Goal: Check status: Check status

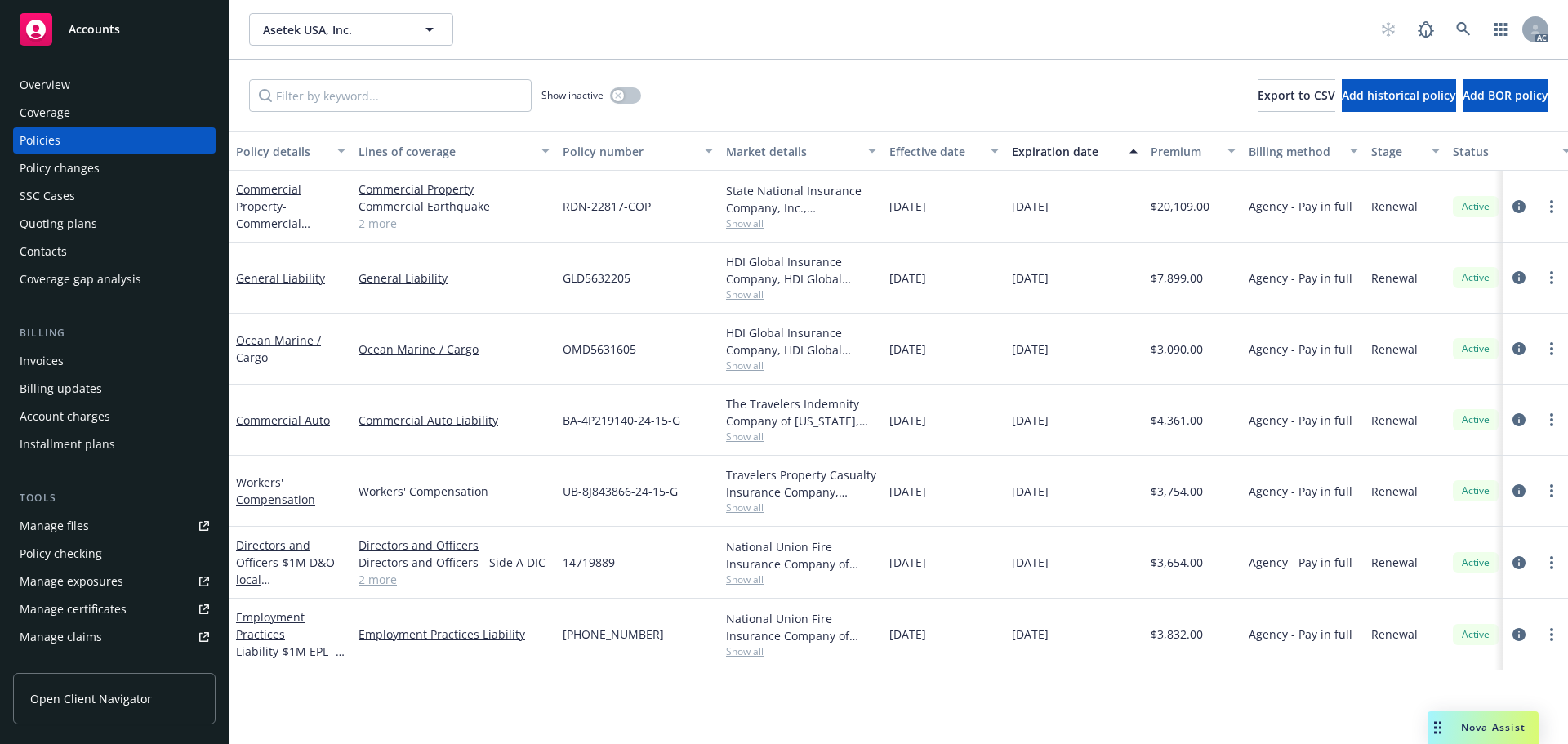
click at [736, 368] on span "Show all" at bounding box center [801, 365] width 150 height 14
